Goal: Task Accomplishment & Management: Manage account settings

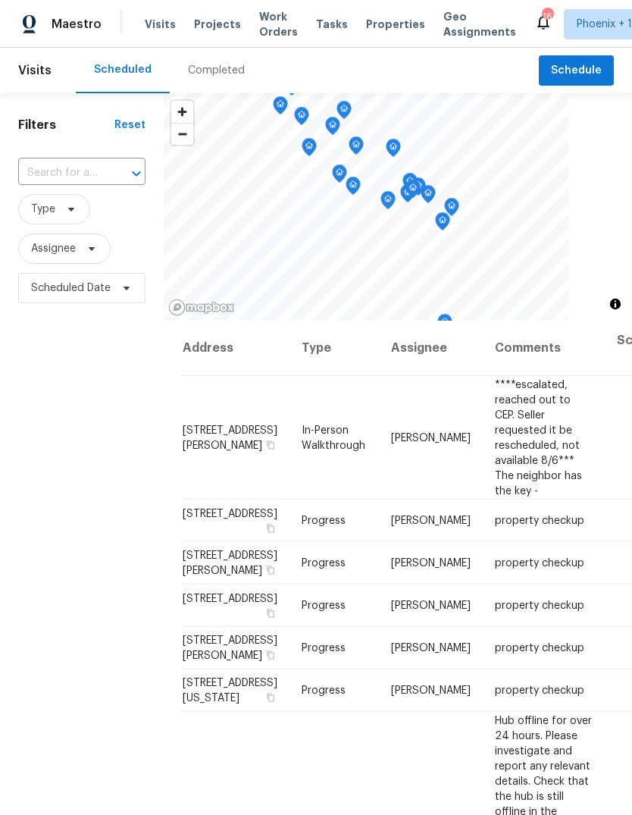
click at [83, 169] on input "text" at bounding box center [60, 172] width 85 height 23
type input "26520"
click at [123, 216] on li "[STREET_ADDRESS]" at bounding box center [80, 207] width 127 height 25
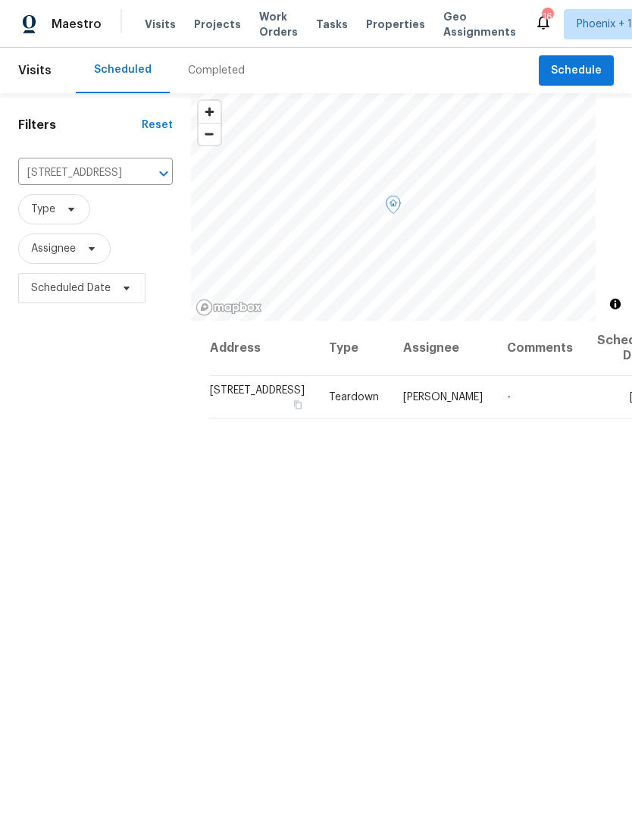
click at [0, 0] on icon at bounding box center [0, 0] width 0 height 0
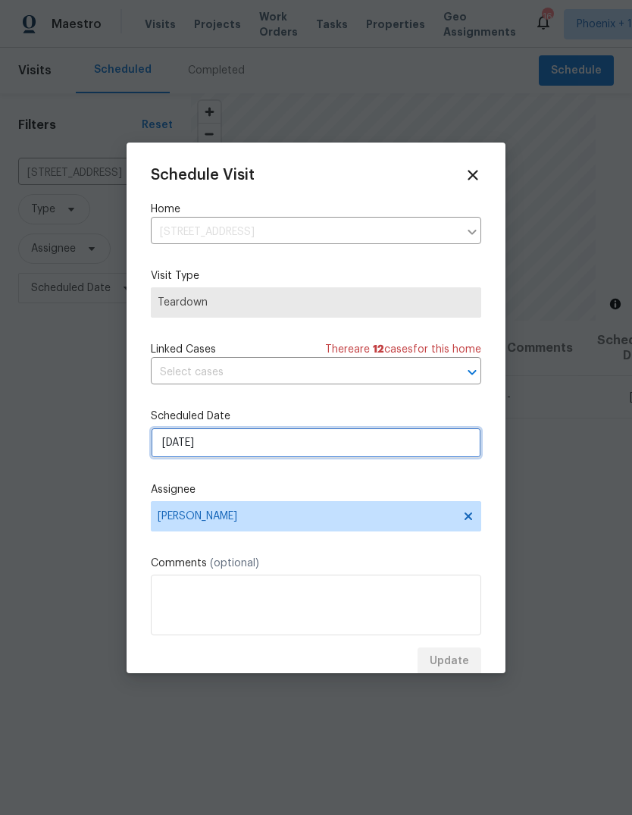
click at [266, 447] on input "[DATE]" at bounding box center [316, 442] width 330 height 30
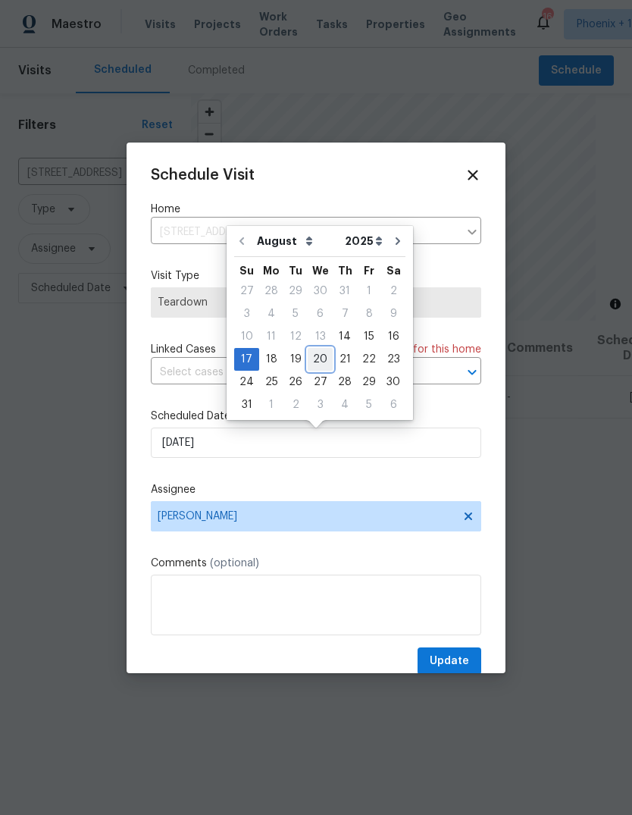
click at [317, 366] on div "20" at bounding box center [320, 359] width 25 height 21
type input "[DATE]"
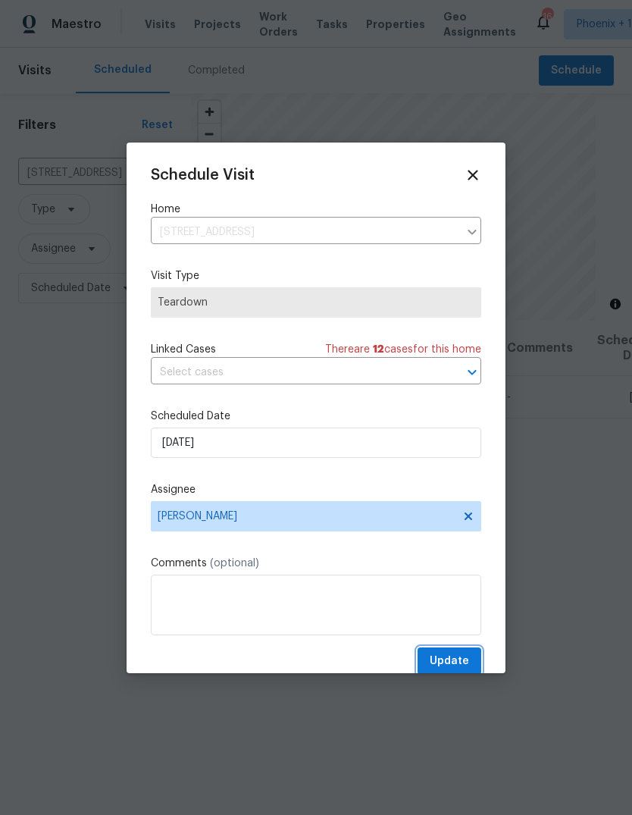
click at [446, 655] on span "Update" at bounding box center [449, 661] width 39 height 19
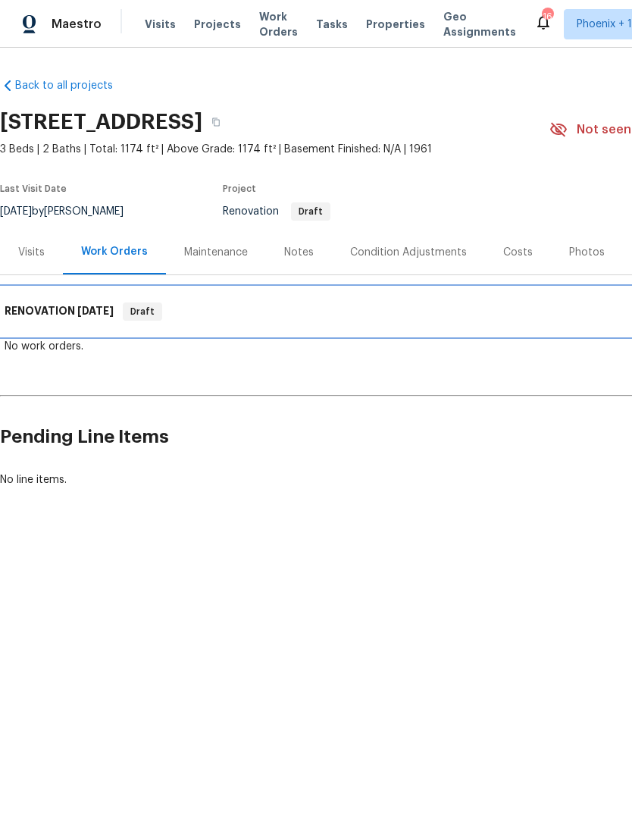
click at [102, 308] on span "[DATE]" at bounding box center [95, 310] width 36 height 11
click at [96, 314] on span "[DATE]" at bounding box center [95, 310] width 36 height 11
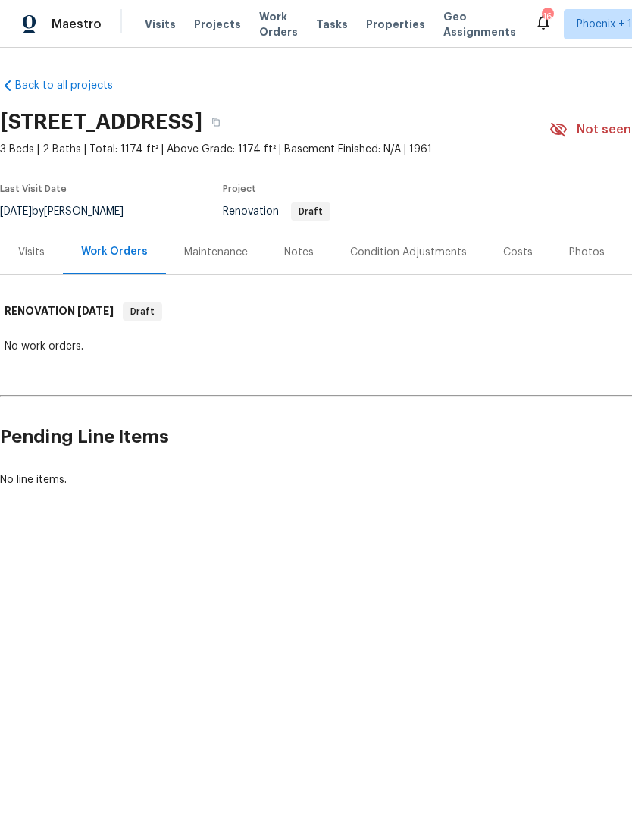
click at [296, 256] on div "Notes" at bounding box center [299, 252] width 30 height 15
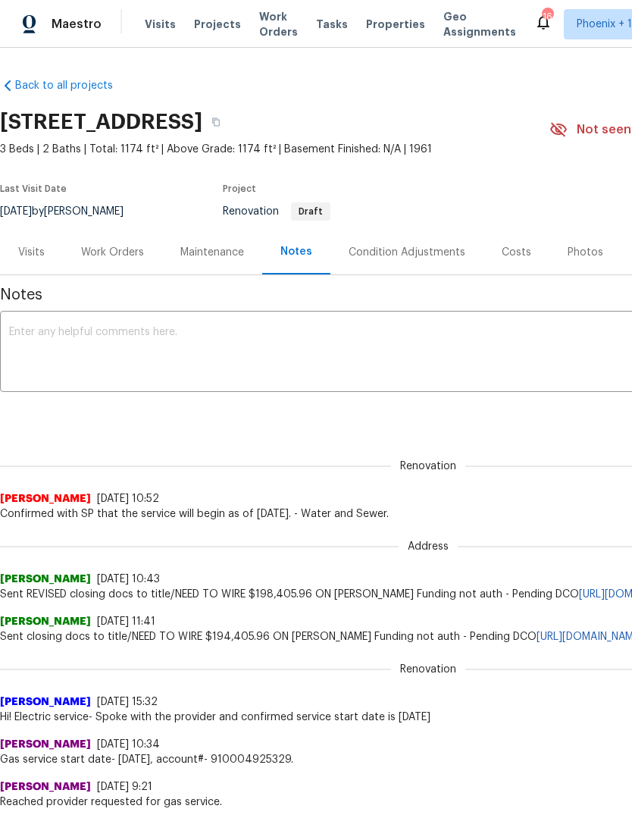
click at [115, 247] on div "Work Orders" at bounding box center [112, 252] width 63 height 15
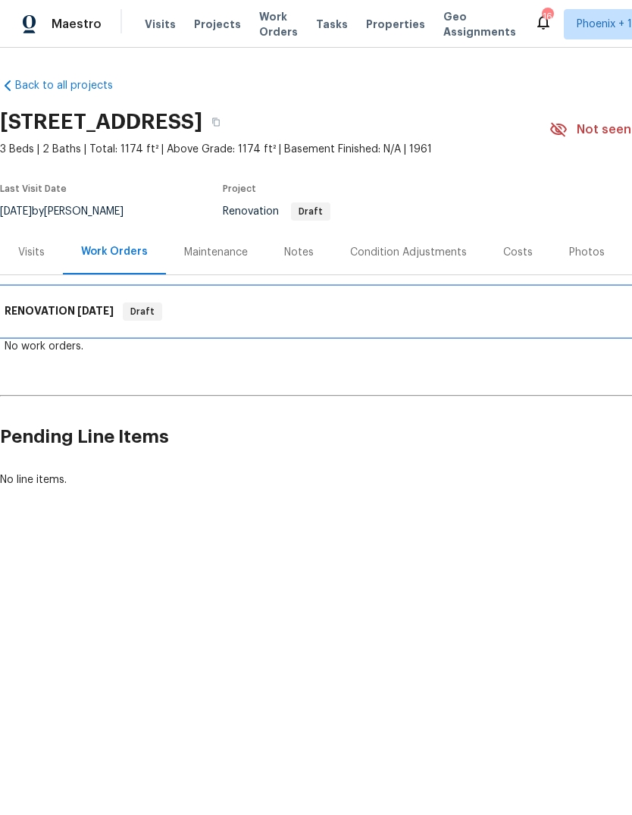
click at [83, 310] on span "[DATE]" at bounding box center [95, 310] width 36 height 11
